Goal: Information Seeking & Learning: Learn about a topic

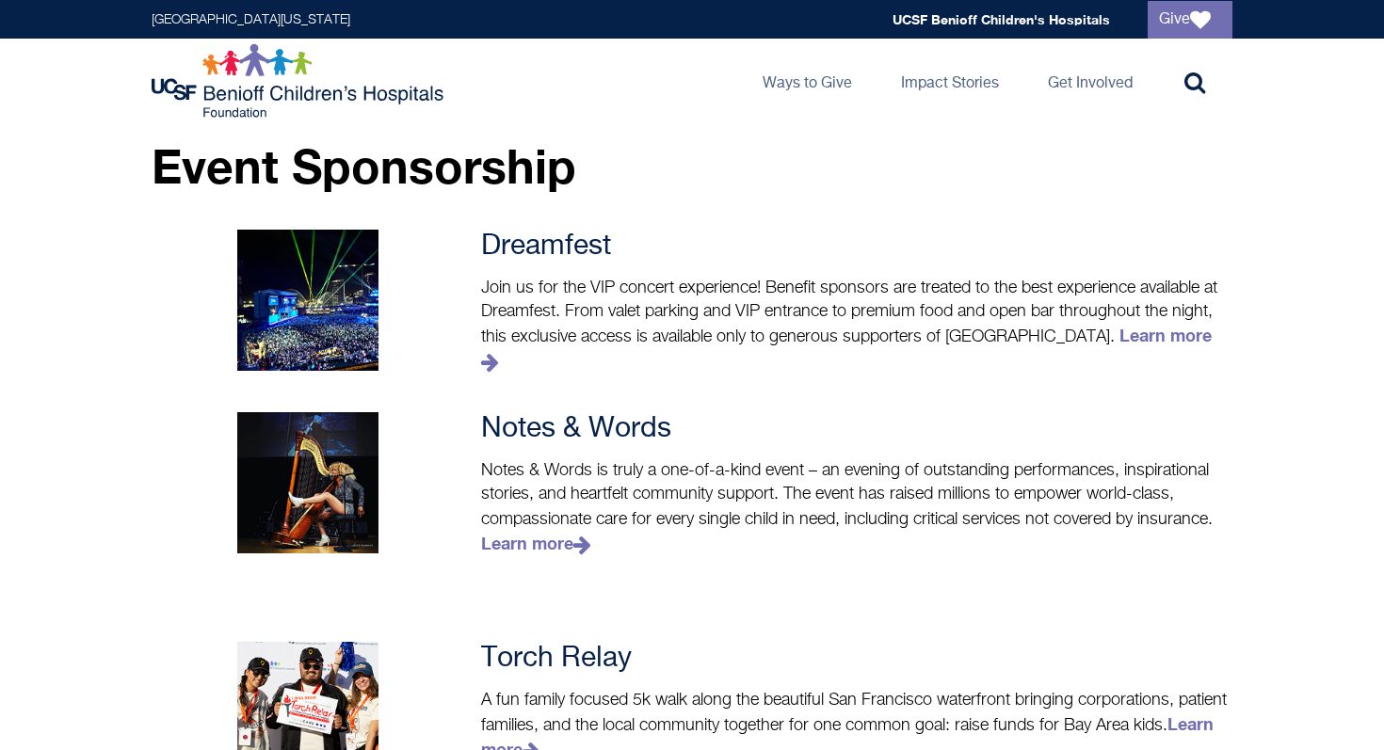
scroll to position [68, 0]
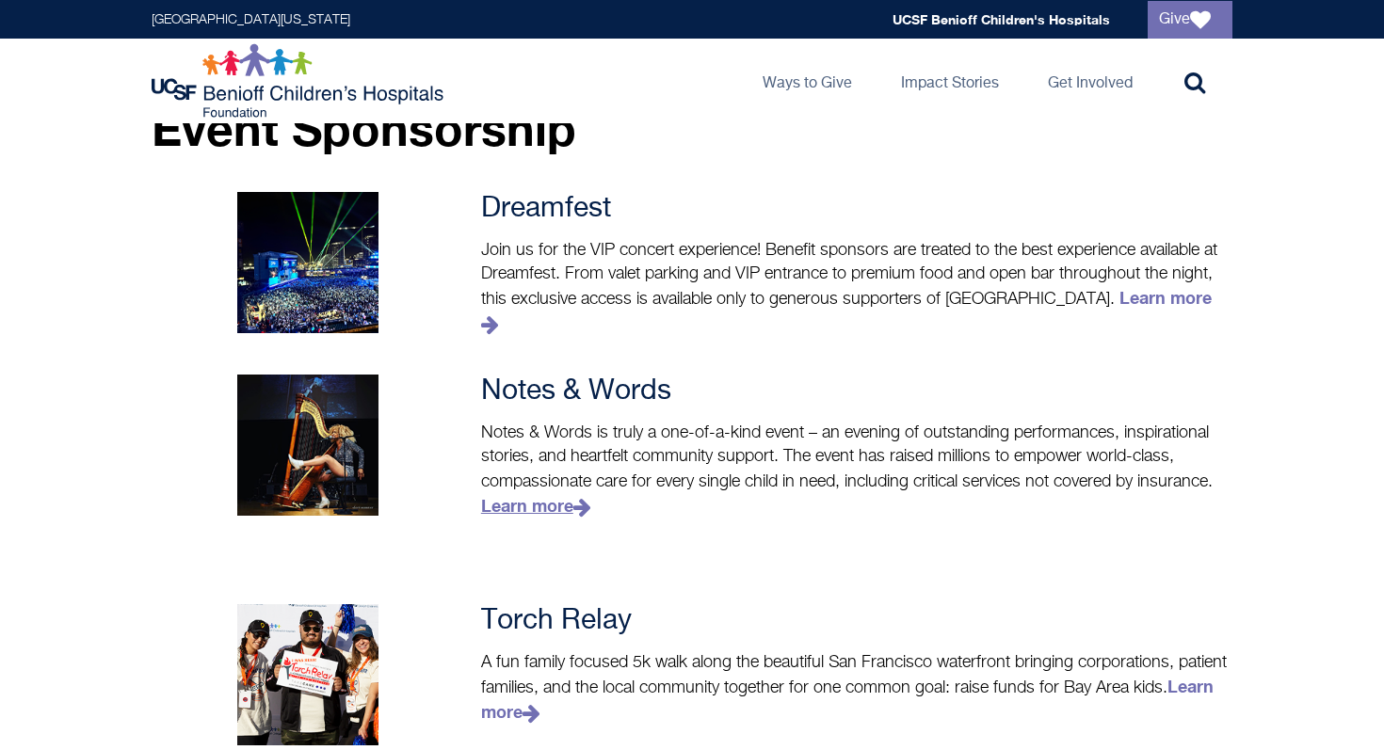
click at [571, 507] on link "Learn more" at bounding box center [541, 505] width 120 height 21
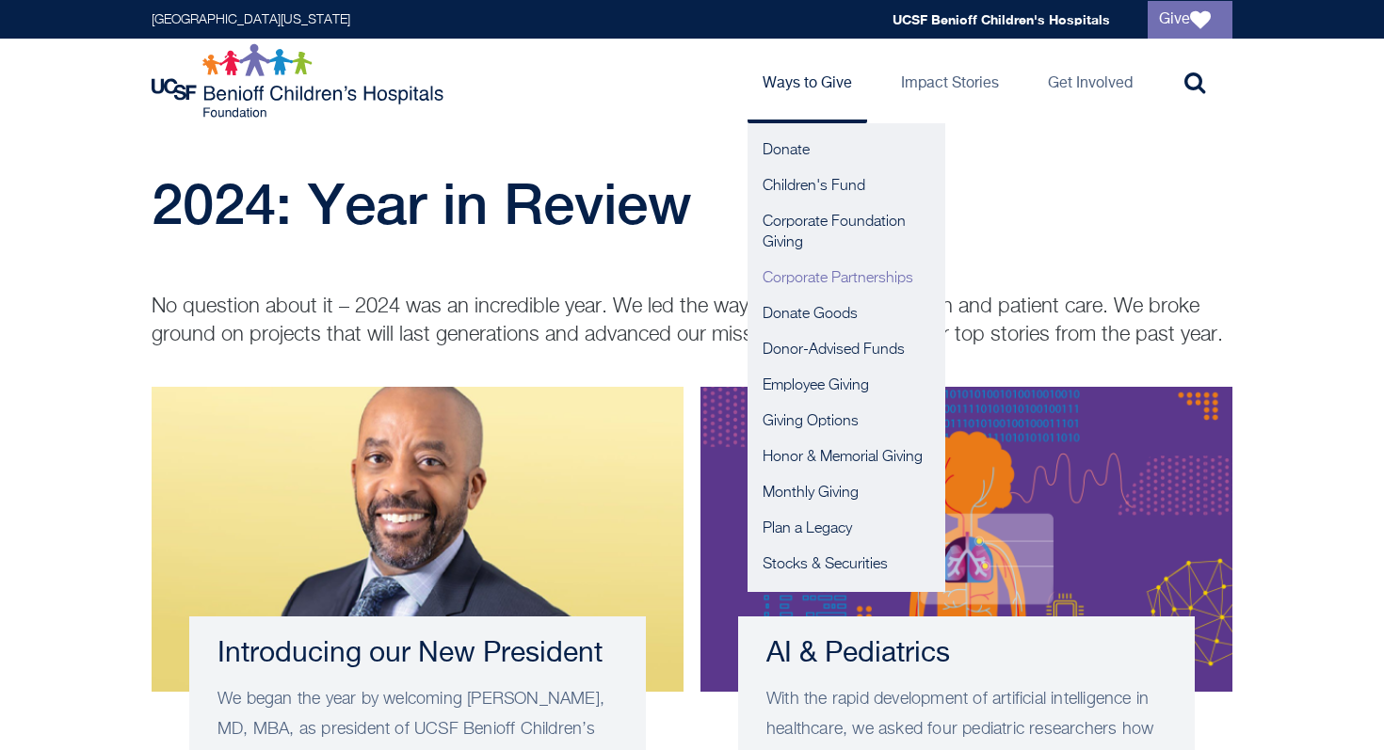
click at [836, 273] on link "Corporate Partnerships" at bounding box center [846, 279] width 198 height 36
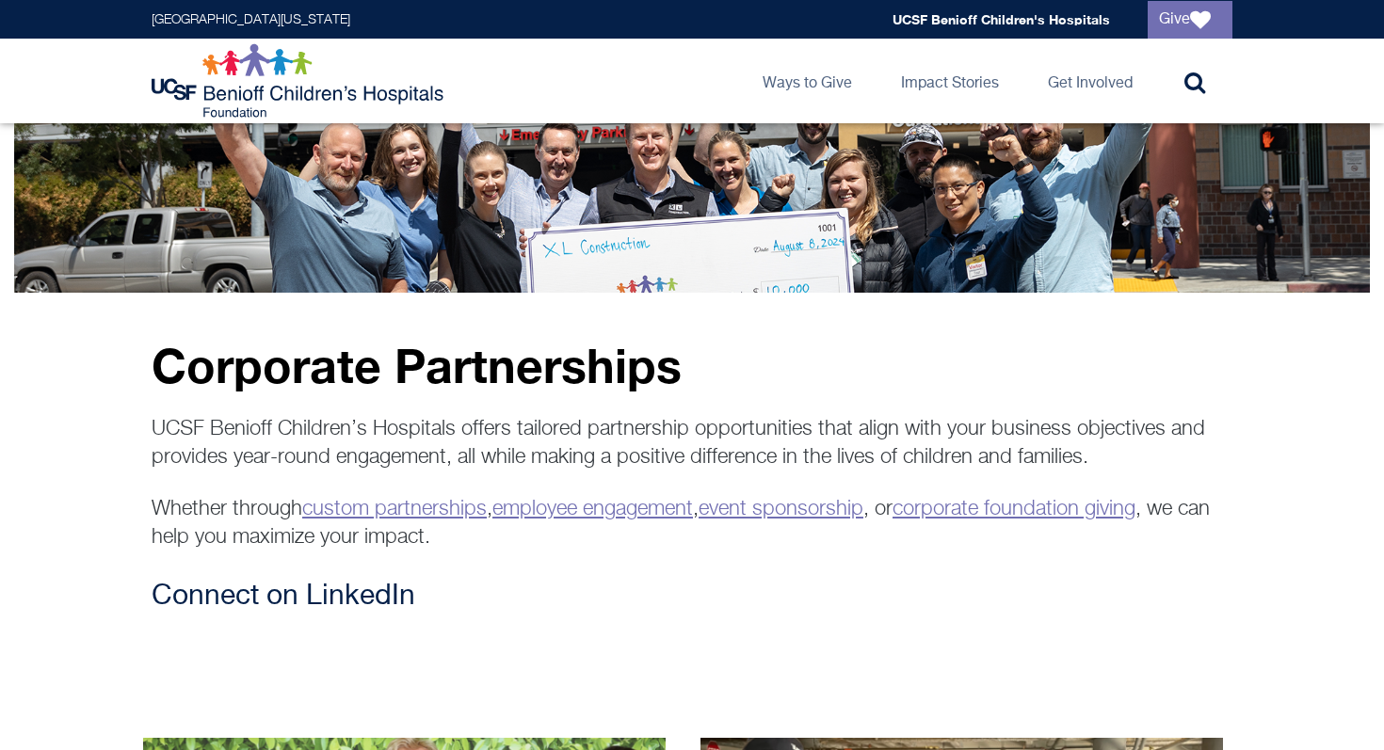
scroll to position [176, 0]
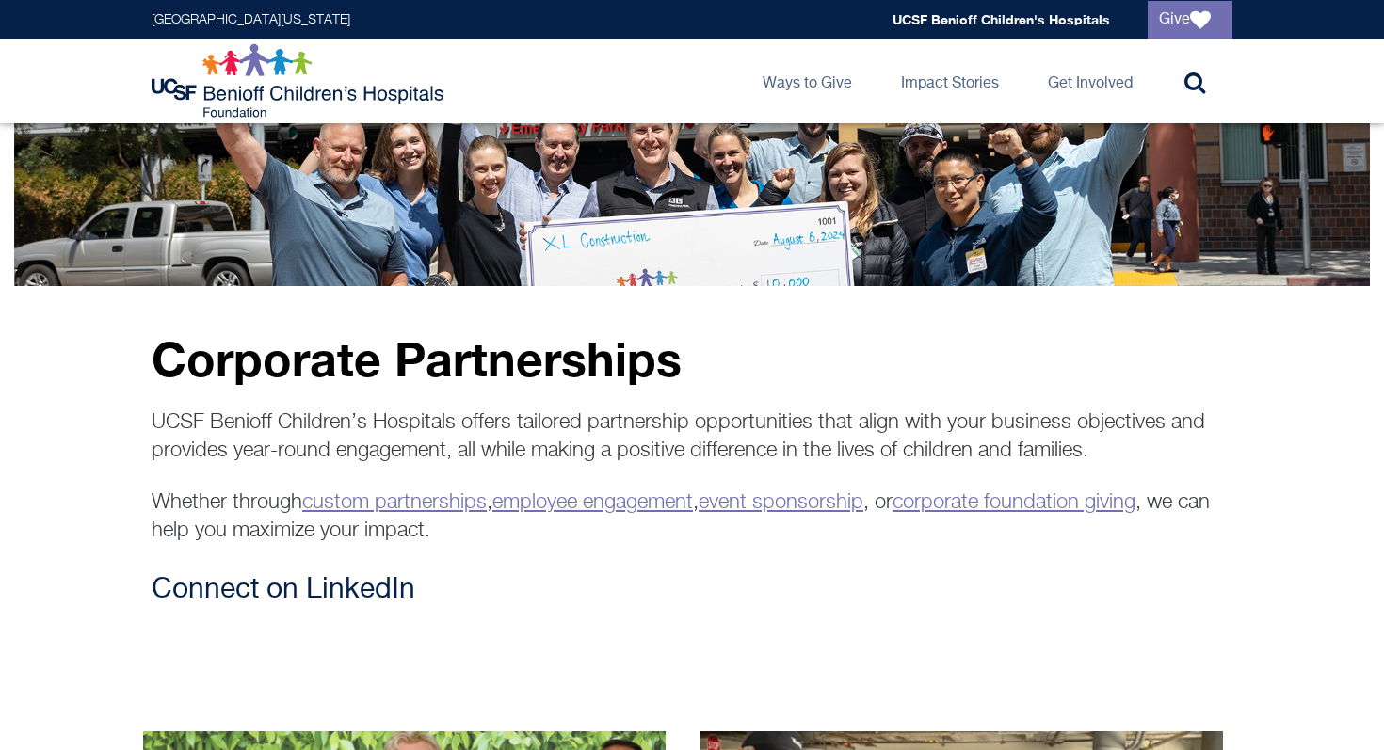
click at [826, 507] on link "event sponsorship" at bounding box center [781, 502] width 165 height 21
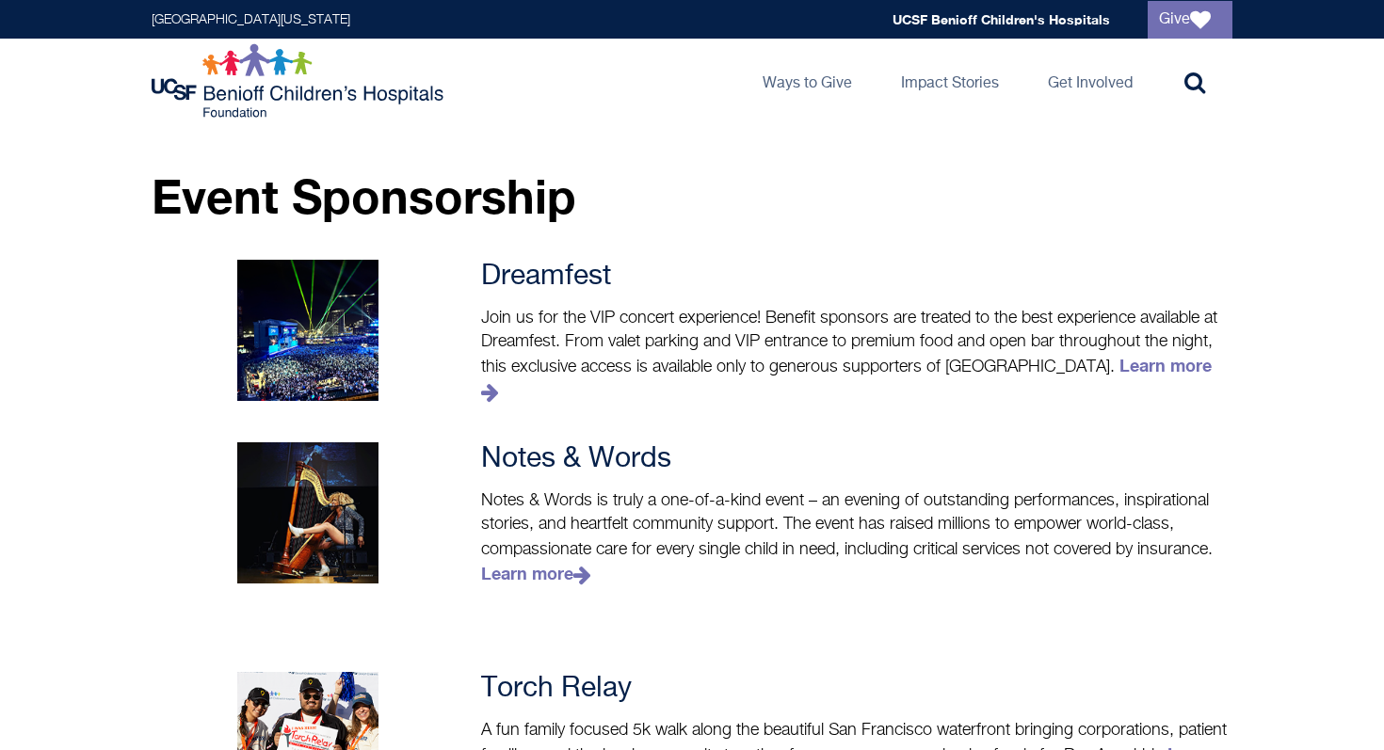
scroll to position [16, 0]
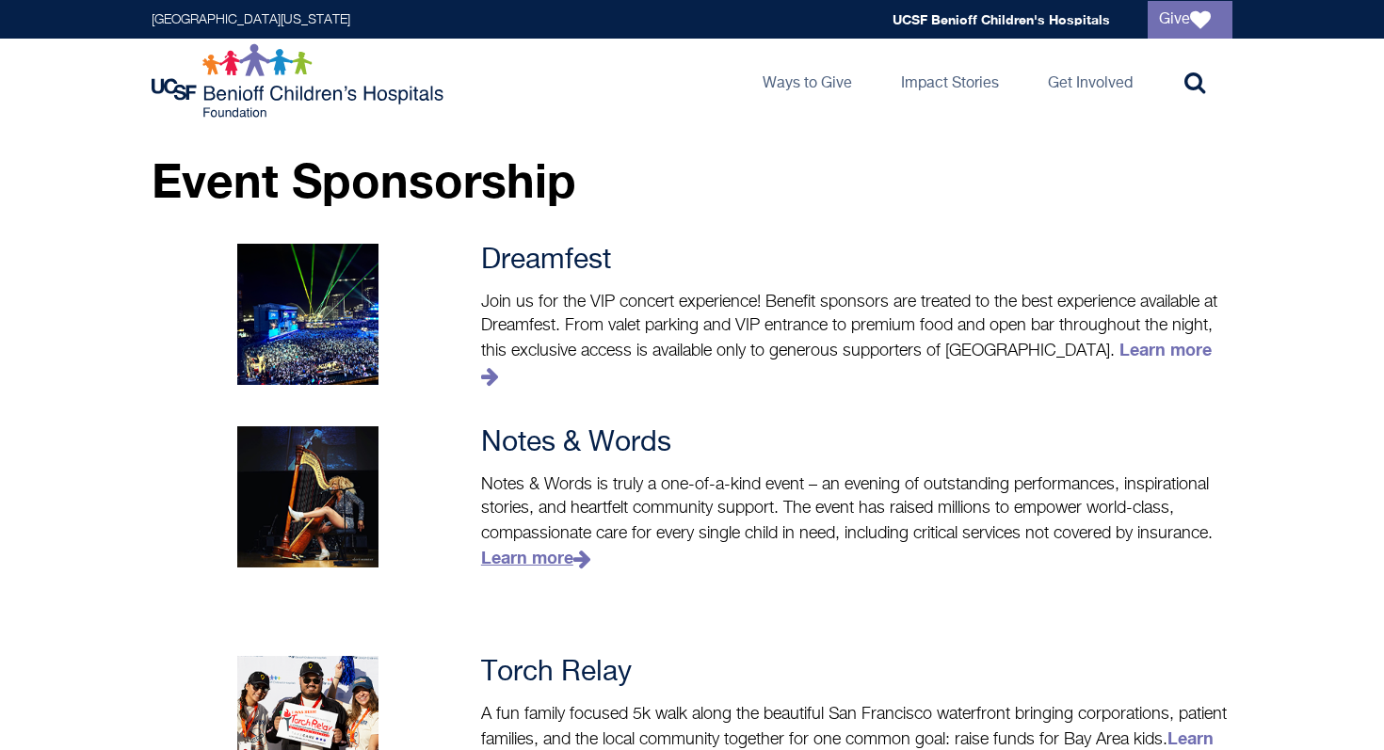
click at [539, 557] on link "Learn more" at bounding box center [541, 557] width 120 height 21
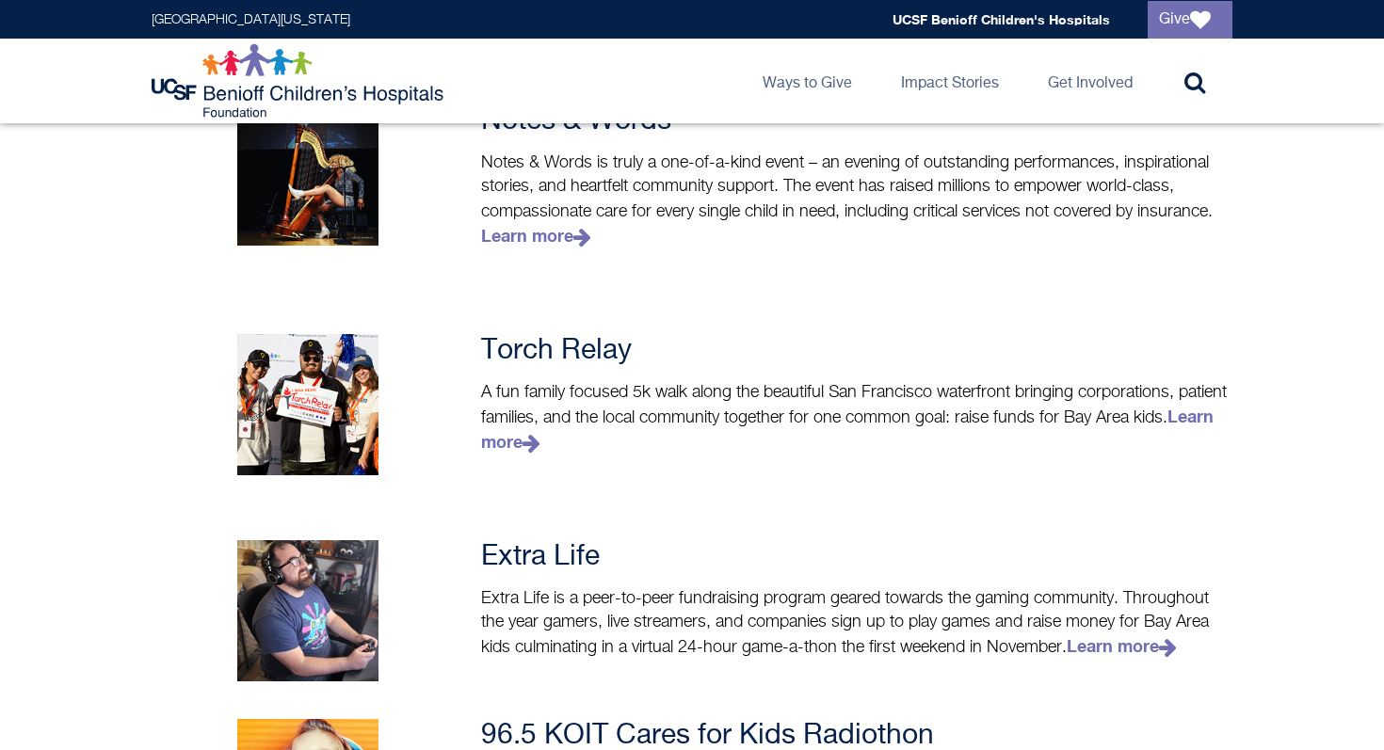
scroll to position [0, 0]
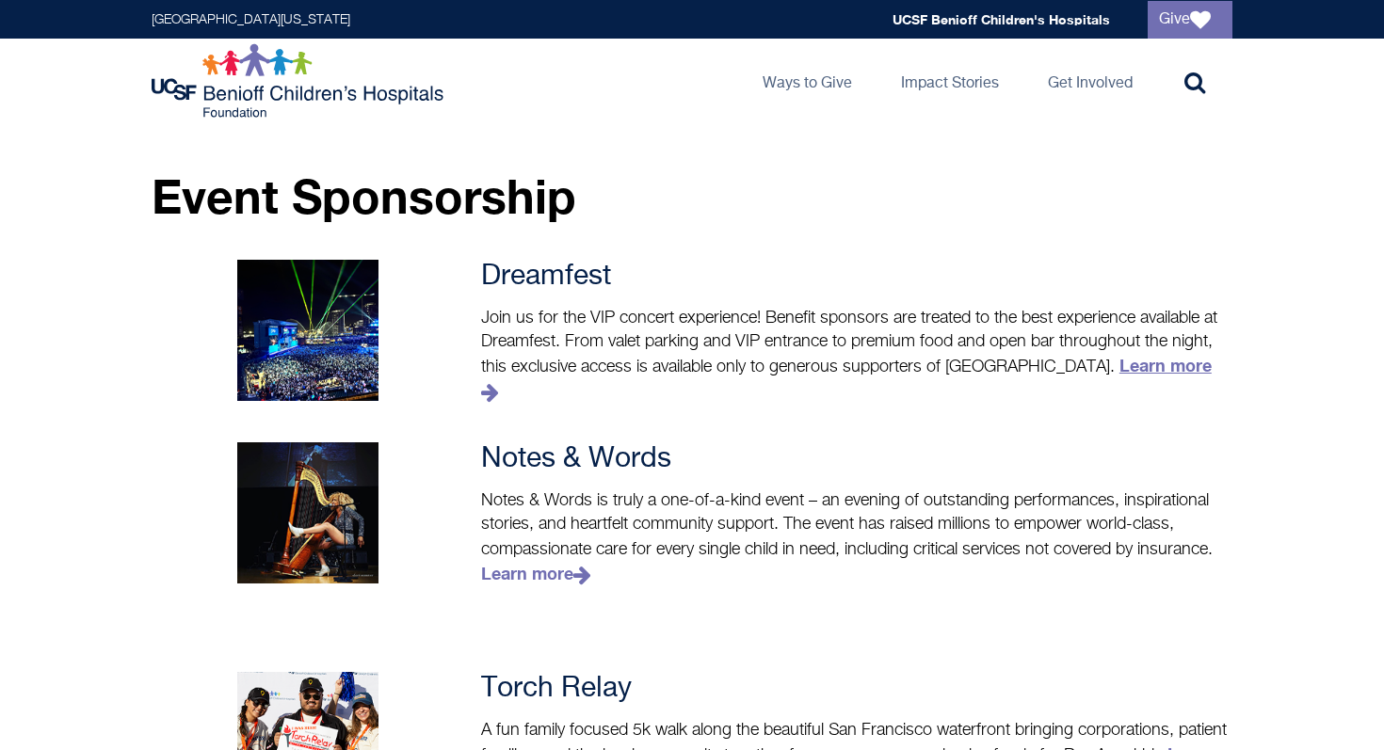
click at [529, 389] on link "Learn more" at bounding box center [846, 378] width 731 height 46
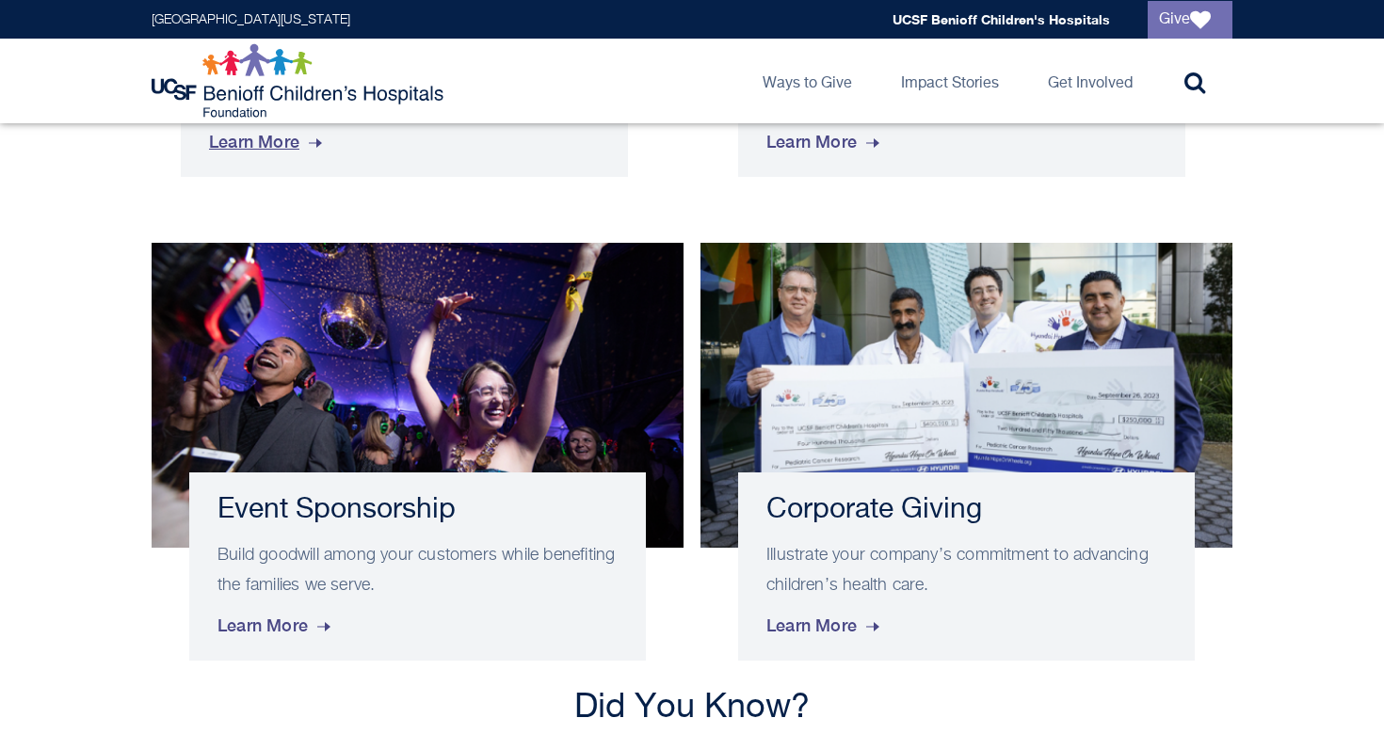
scroll to position [1166, 0]
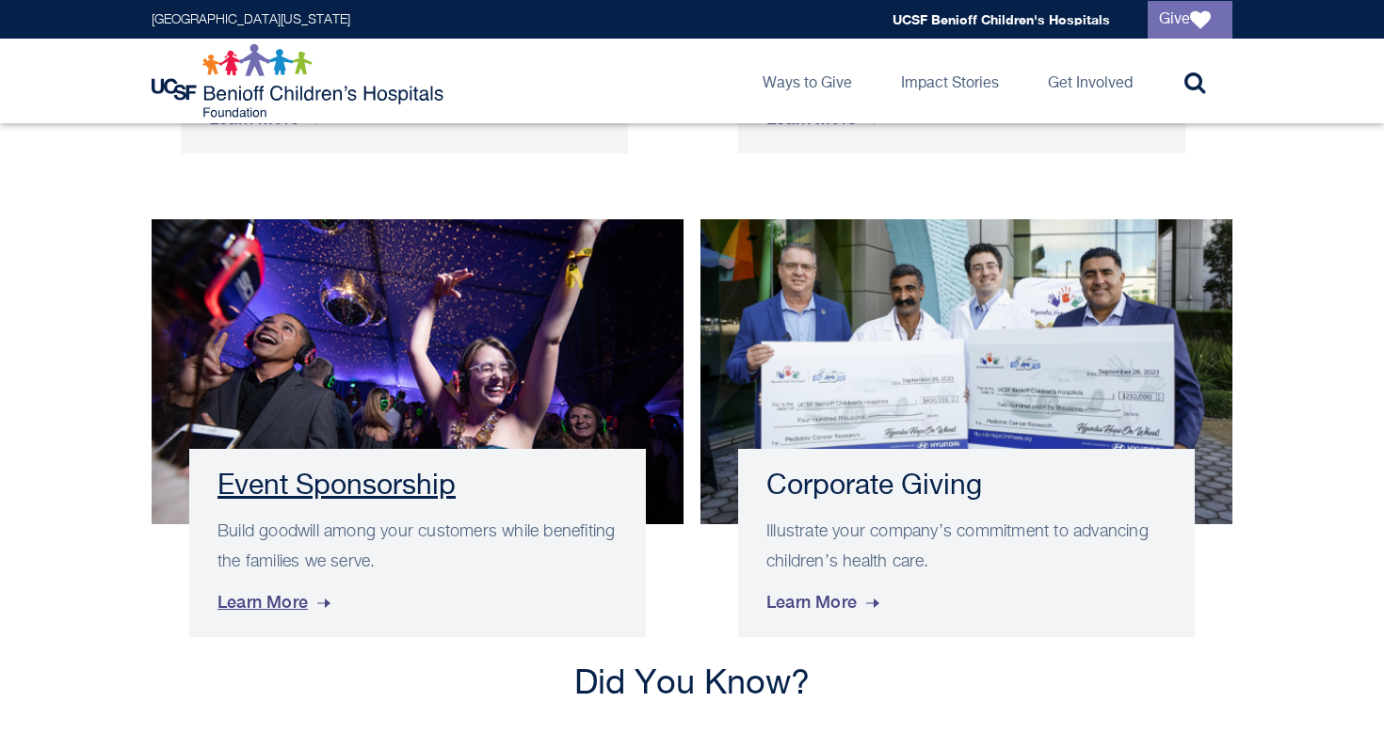
click at [377, 487] on h3 "Event Sponsorship" at bounding box center [417, 487] width 400 height 34
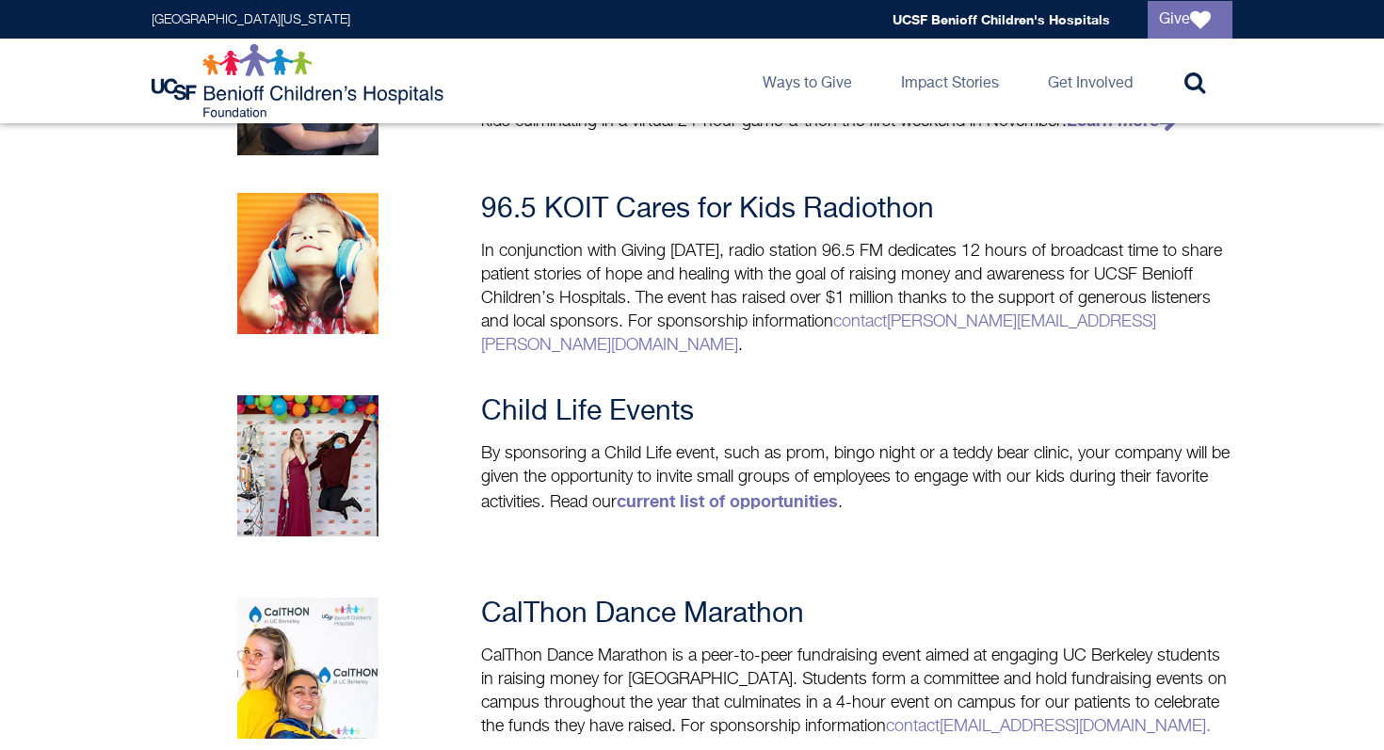
scroll to position [849, 0]
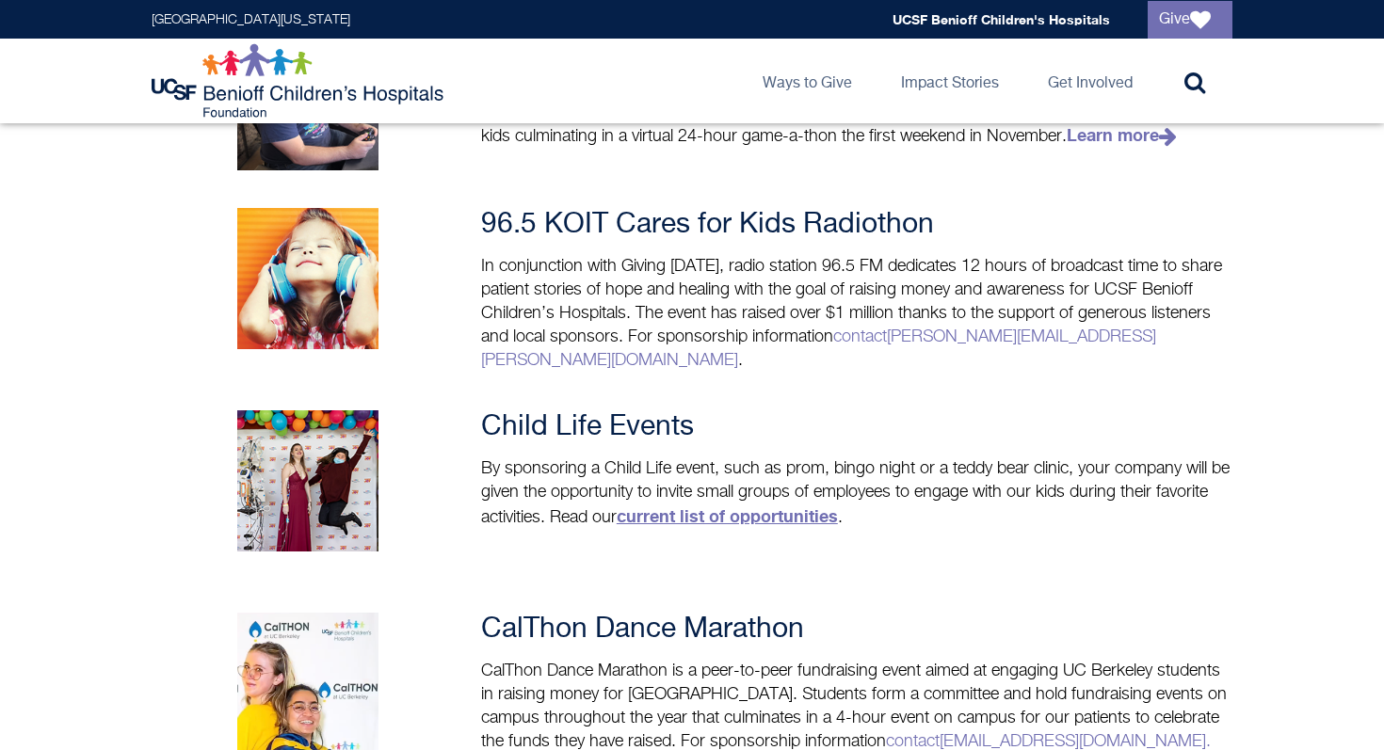
click at [776, 519] on link "current list of opportunities" at bounding box center [727, 516] width 221 height 21
